Goal: Transaction & Acquisition: Download file/media

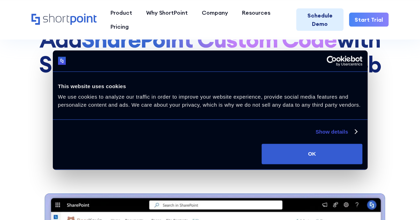
scroll to position [66, 0]
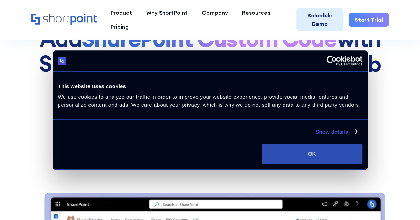
click at [338, 156] on button "OK" at bounding box center [312, 154] width 100 height 20
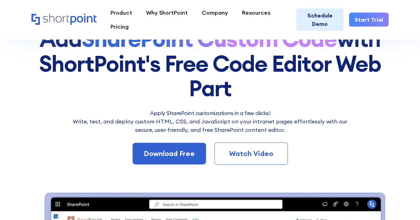
scroll to position [0, 0]
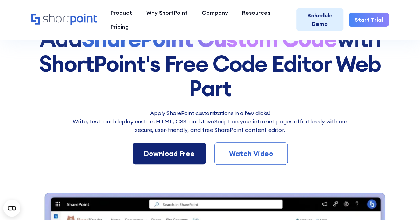
click at [165, 150] on div "Download Free" at bounding box center [169, 153] width 51 height 10
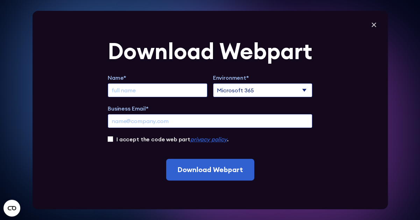
click at [139, 86] on input "Extend Trial" at bounding box center [158, 90] width 100 height 14
click at [139, 98] on div "Name* Environment* Microsoft 365 SharePoint Online SharePoint 2019 (On-Premise)…" at bounding box center [210, 108] width 205 height 70
click at [131, 88] on input "Extend Trial" at bounding box center [158, 90] width 100 height 14
type input "[PERSON_NAME]"
click at [176, 126] on input "Business Email*" at bounding box center [210, 121] width 205 height 14
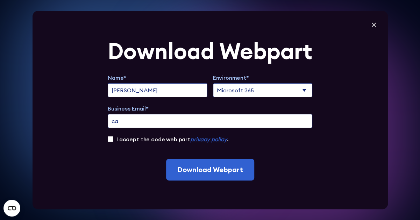
type input "[PERSON_NAME][EMAIL_ADDRESS][PERSON_NAME][DOMAIN_NAME]"
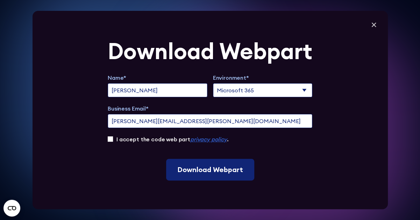
drag, startPoint x: 222, startPoint y: 181, endPoint x: 206, endPoint y: 171, distance: 19.1
click at [206, 171] on div "Download Webpart Name* [PERSON_NAME] Environment* Microsoft 365 SharePoint Onli…" at bounding box center [210, 110] width 355 height 198
click at [206, 171] on input "Download Webpart" at bounding box center [210, 170] width 88 height 22
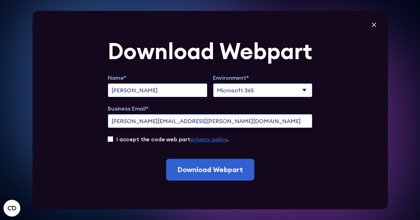
click at [112, 139] on input "I accept the code web part privacy policy ." at bounding box center [110, 138] width 5 height 5
checkbox input "true"
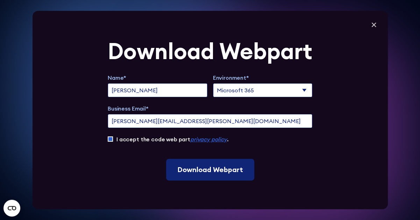
click at [193, 167] on input "Download Webpart" at bounding box center [210, 170] width 88 height 22
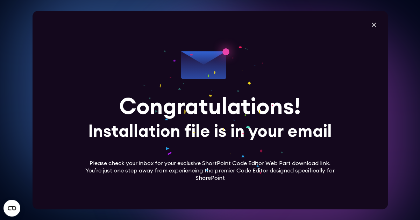
scroll to position [122, 0]
click at [377, 21] on icon at bounding box center [373, 25] width 10 height 10
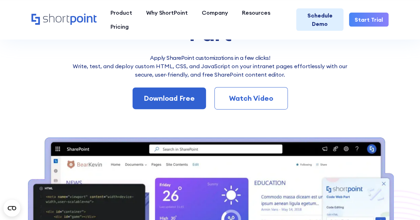
scroll to position [70, 0]
